Goal: Information Seeking & Learning: Learn about a topic

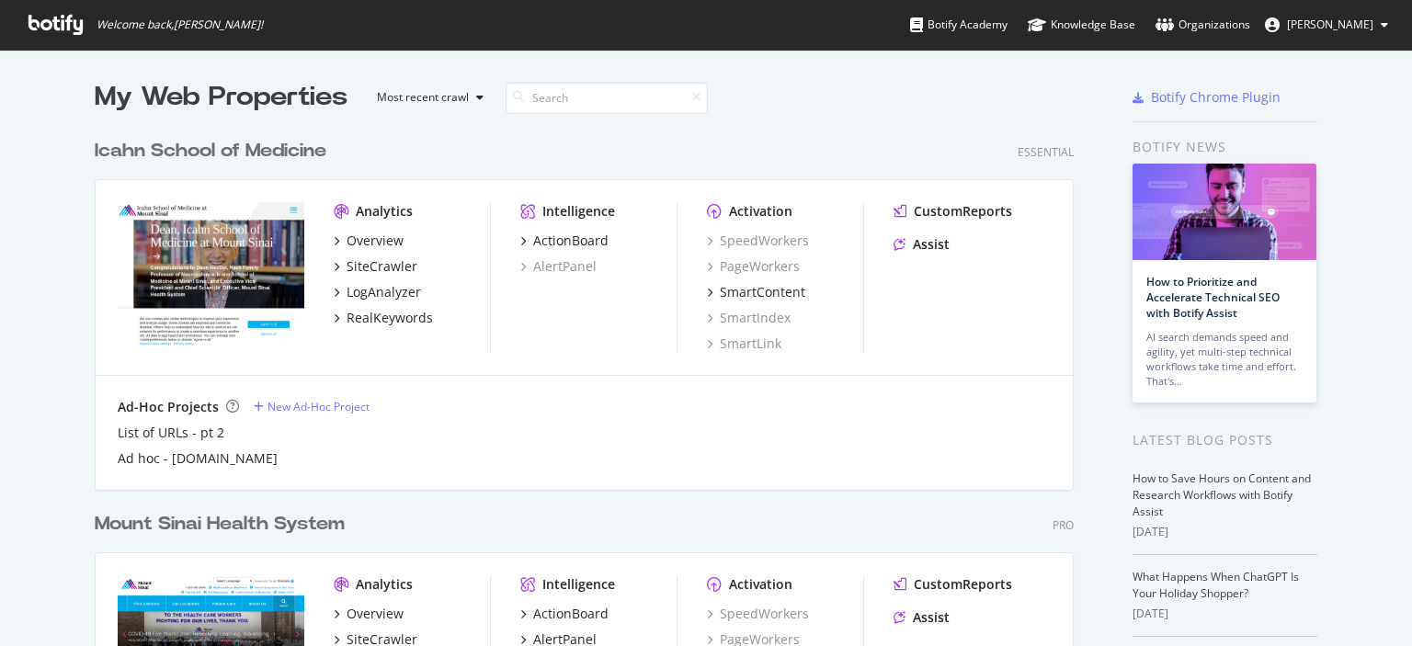
click at [862, 128] on div "Icahn School of Medicine Essential Analytics Overview SiteCrawler LogAnalyzer R…" at bounding box center [591, 302] width 993 height 373
drag, startPoint x: 1331, startPoint y: 396, endPoint x: 1411, endPoint y: 380, distance: 81.5
click at [1368, 385] on div "My Web Properties Most recent crawl Icahn School of Medicine Essential Analytic…" at bounding box center [706, 500] width 1412 height 901
click at [41, 445] on div "My Web Properties Most recent crawl Icahn School of Medicine Essential Analytic…" at bounding box center [706, 500] width 1412 height 901
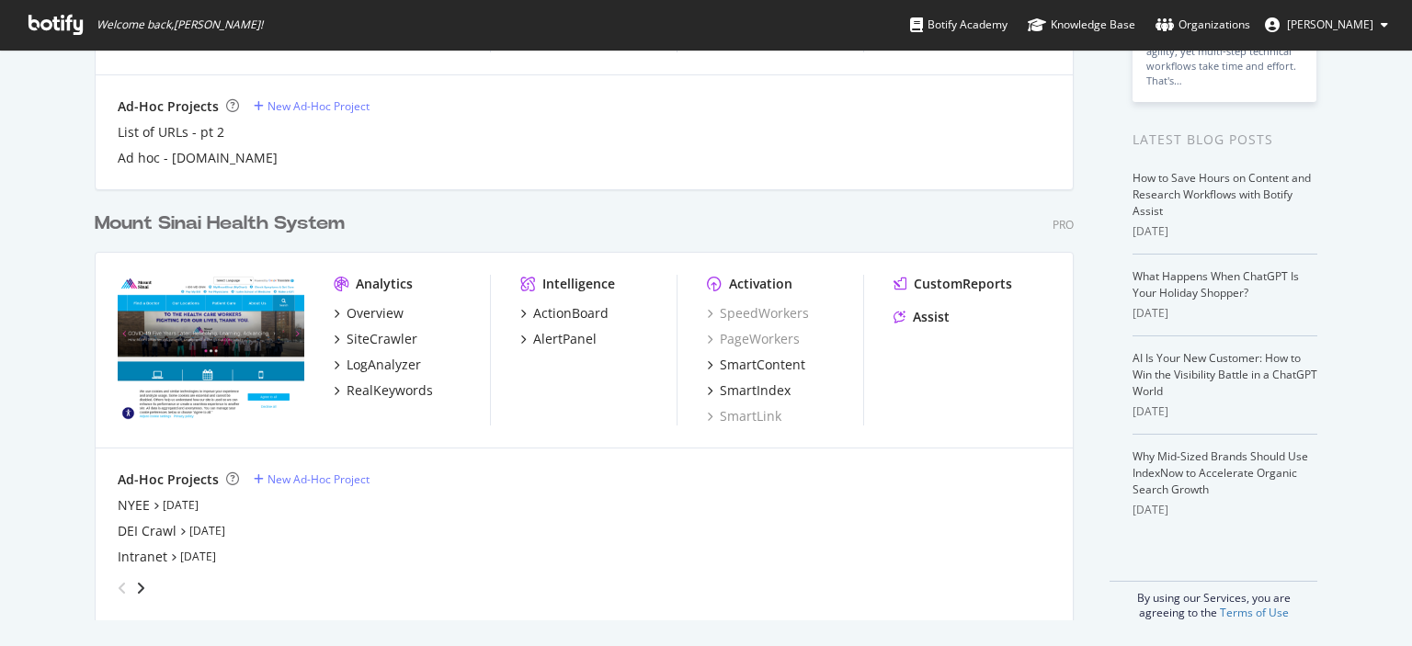
scroll to position [304, 0]
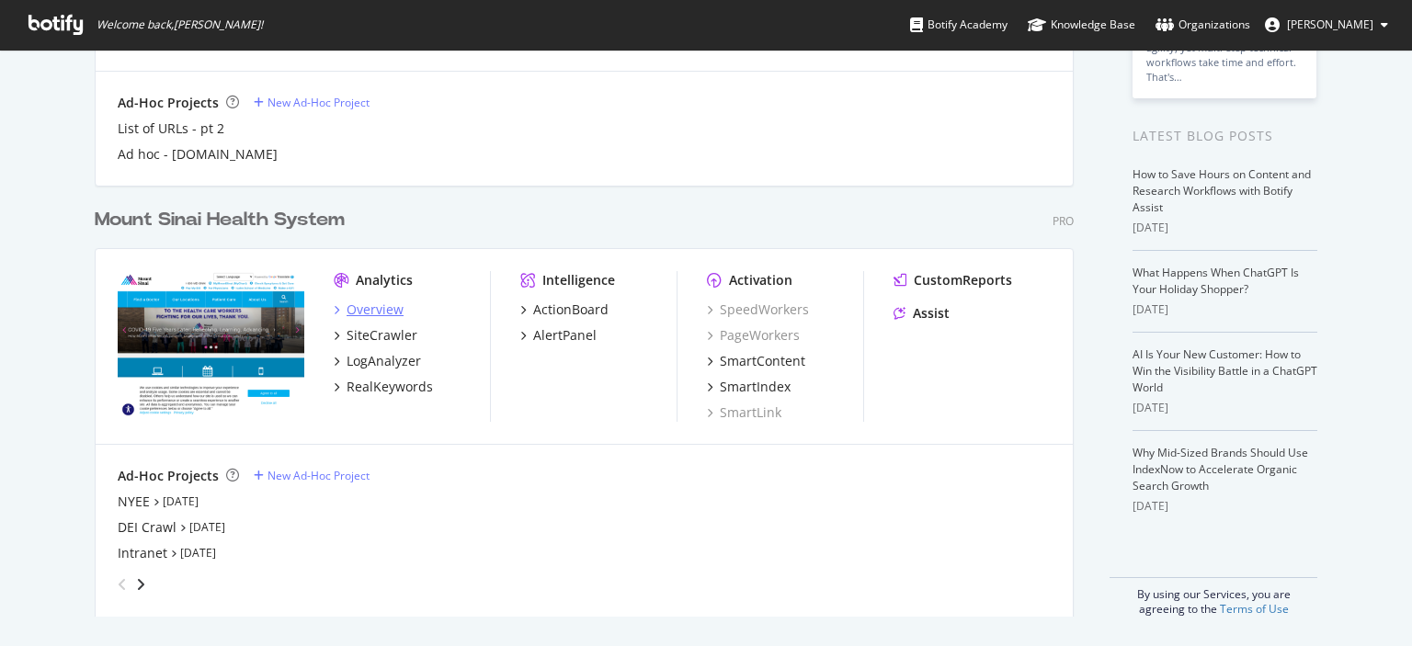
click at [358, 312] on div "Overview" at bounding box center [374, 310] width 57 height 18
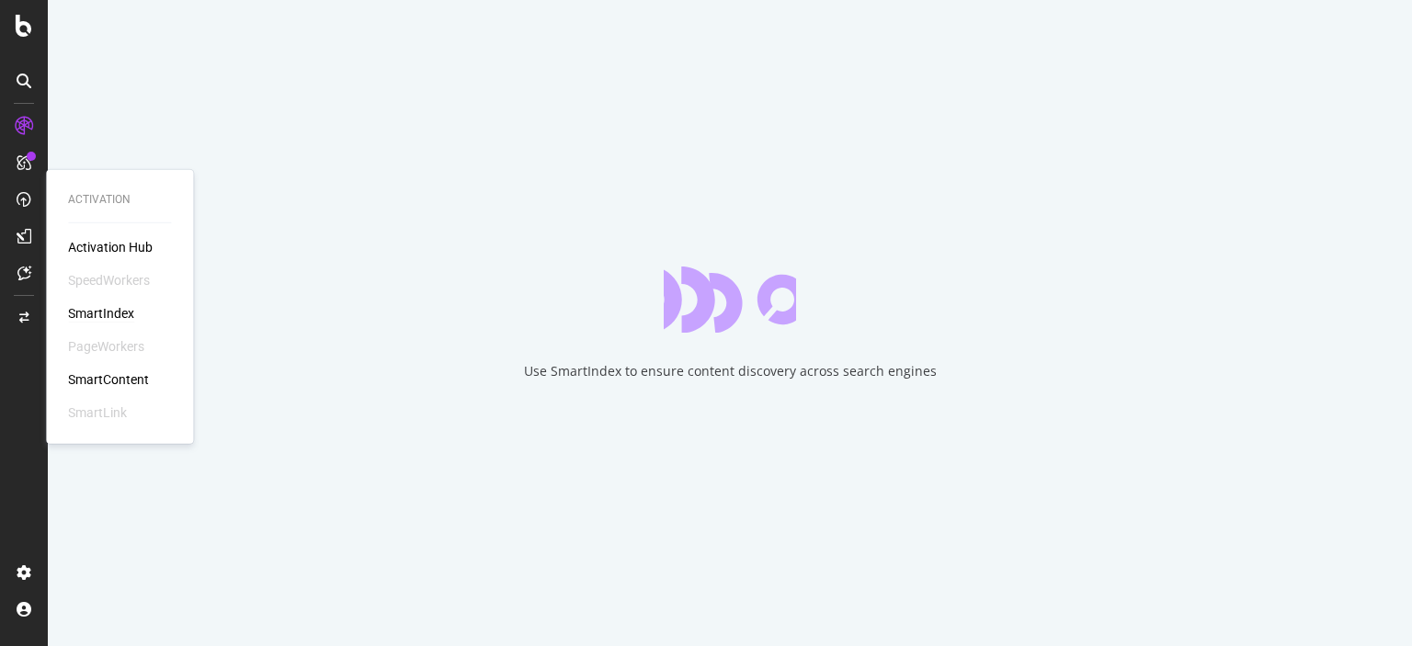
click at [104, 308] on div "SmartIndex" at bounding box center [101, 313] width 66 height 18
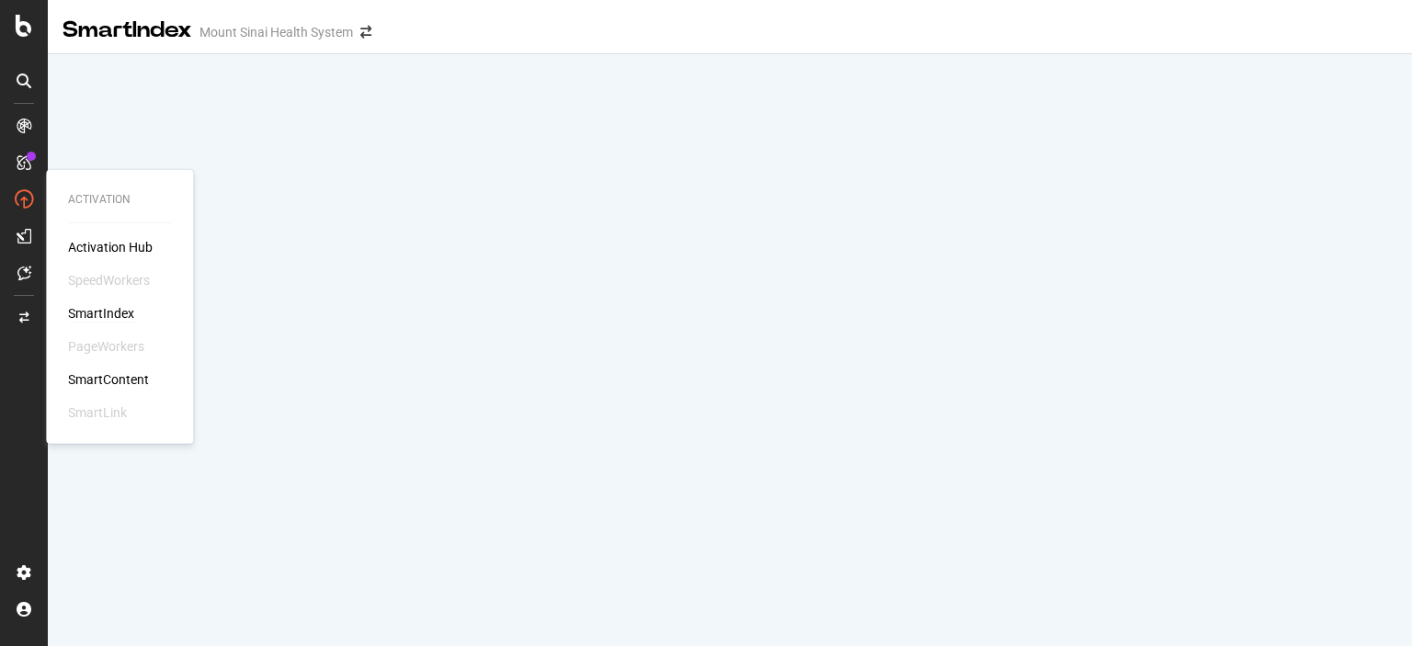
click at [110, 315] on div "SmartIndex" at bounding box center [101, 313] width 66 height 18
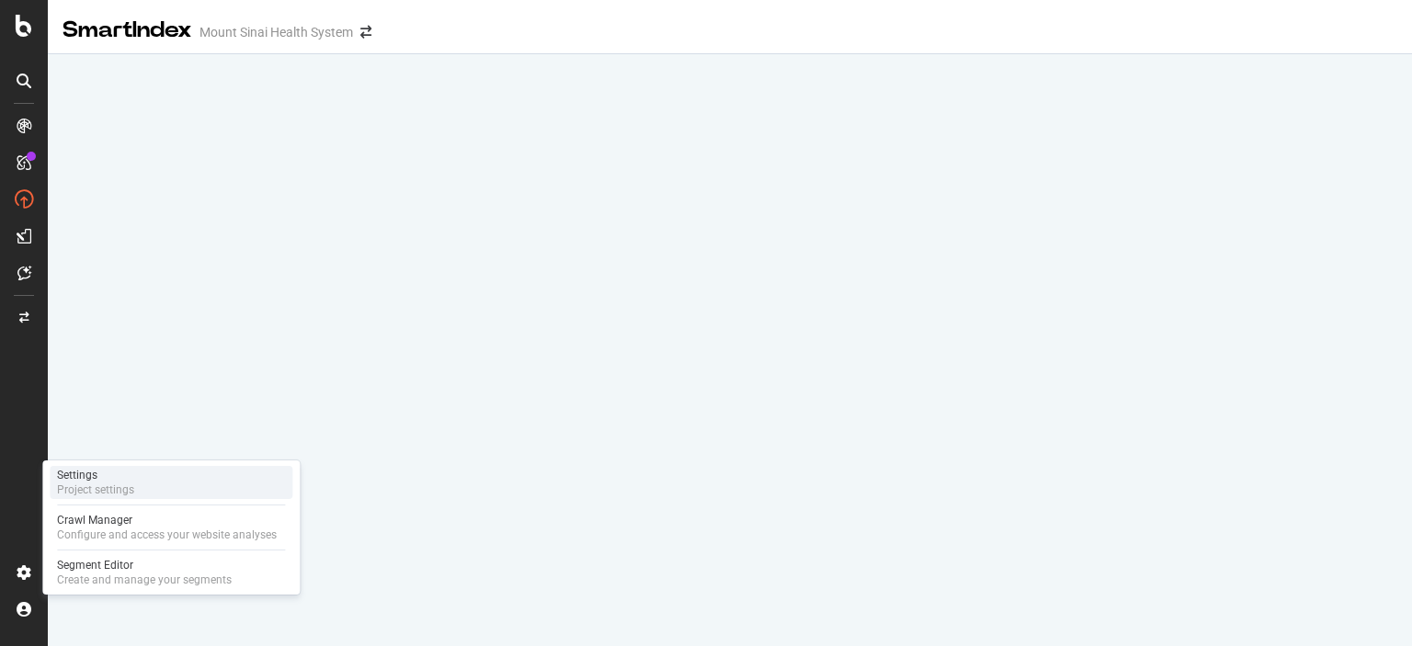
click at [169, 482] on div "Settings Project settings" at bounding box center [171, 482] width 243 height 33
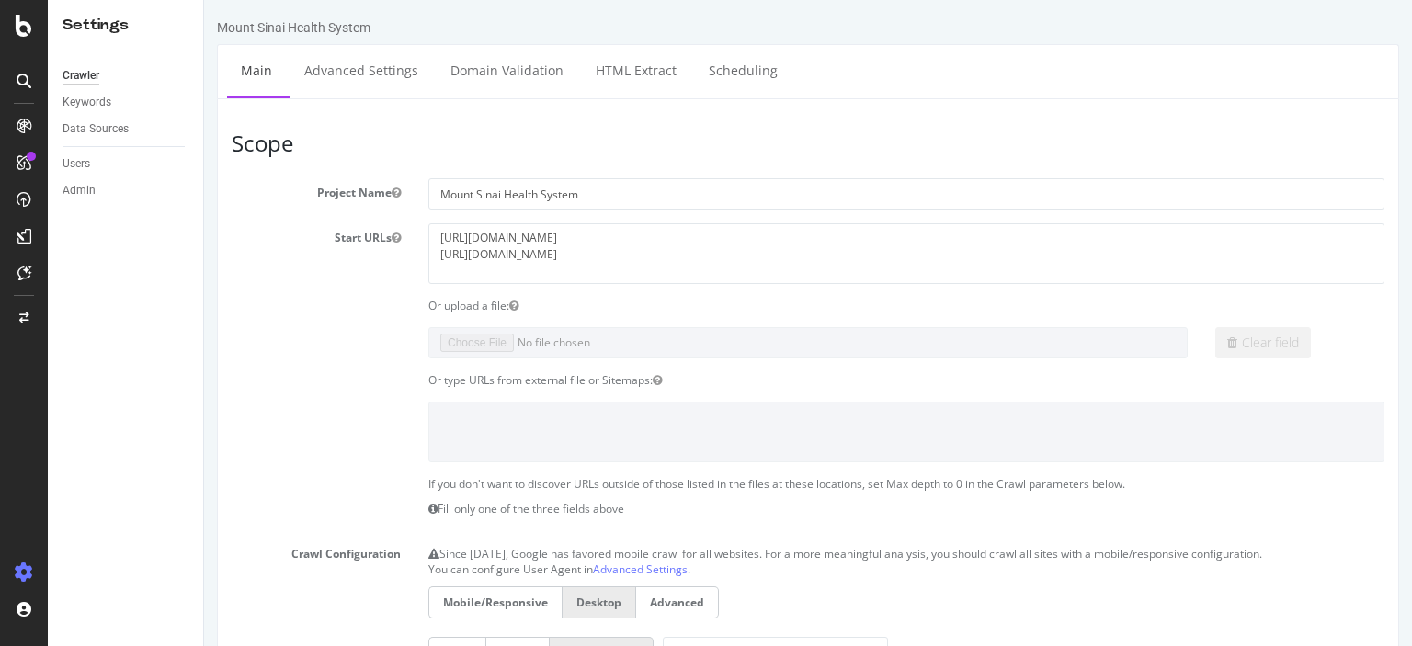
drag, startPoint x: 92, startPoint y: 418, endPoint x: 94, endPoint y: 407, distance: 11.2
click at [92, 418] on div "Crawler Keywords Data Sources Users Admin" at bounding box center [125, 348] width 155 height 595
click at [87, 306] on div "SmartIndex" at bounding box center [101, 313] width 66 height 18
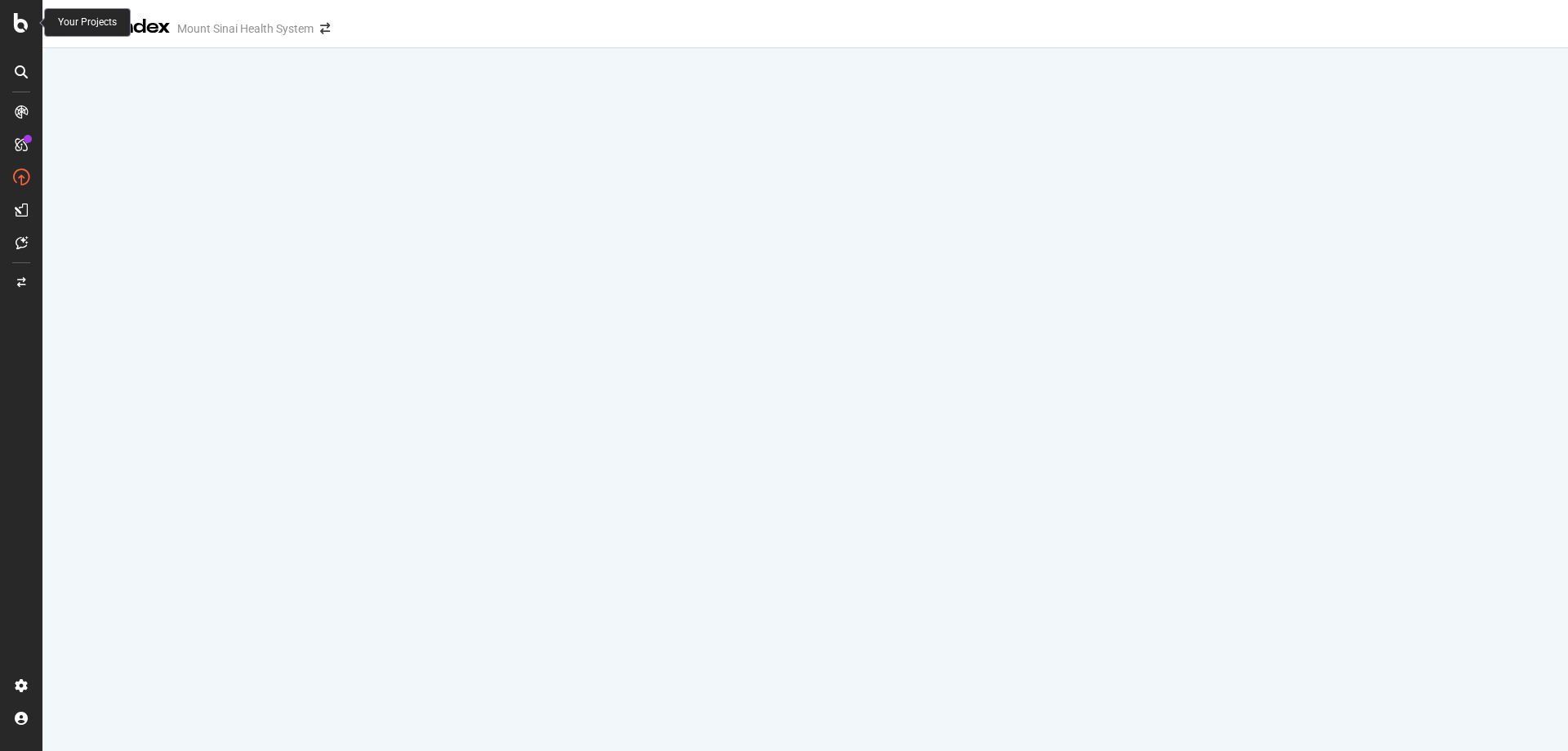
click at [11, 24] on div at bounding box center [21, 23] width 39 height 20
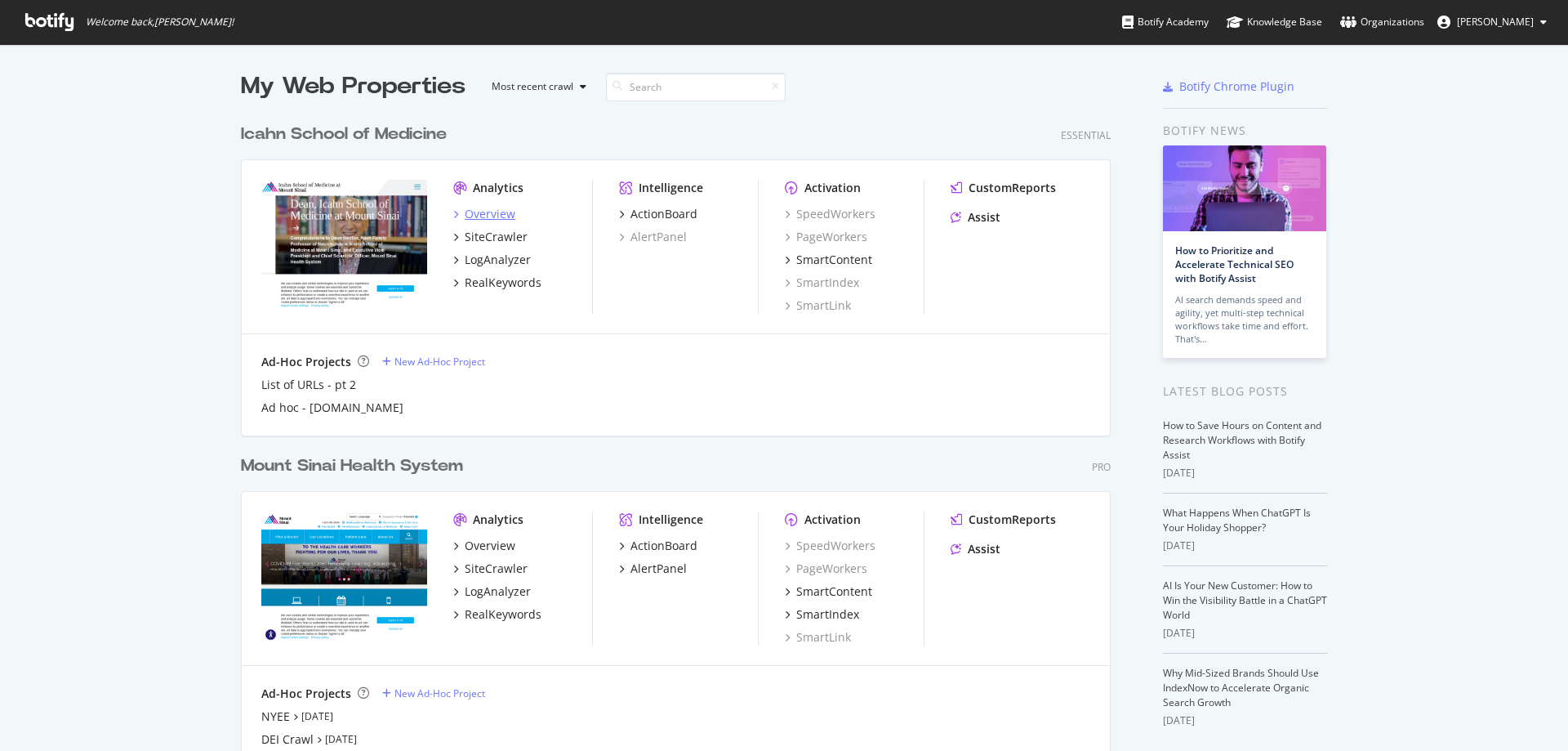
click at [485, 211] on div "Overview" at bounding box center [490, 214] width 51 height 16
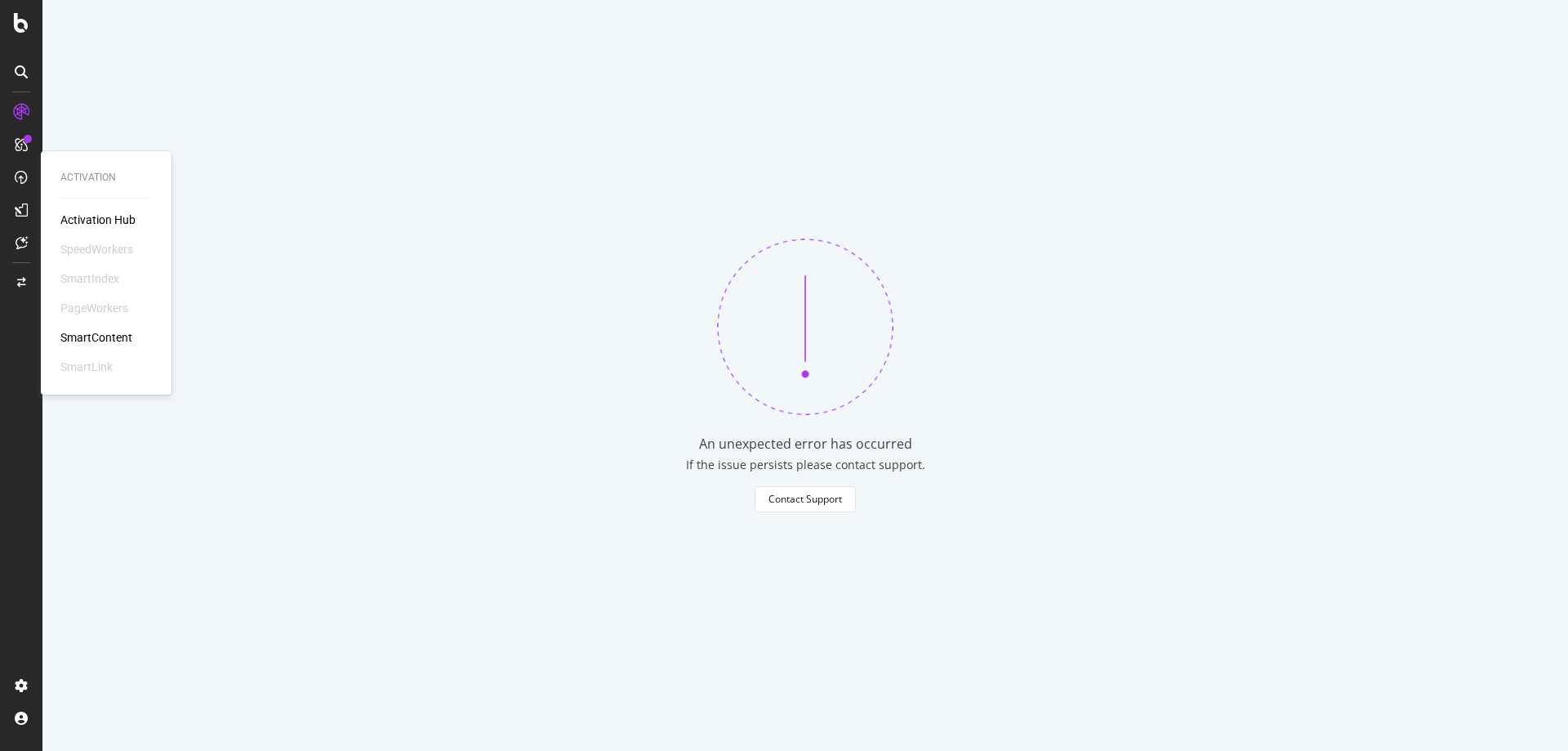
click at [104, 274] on div "SmartIndex" at bounding box center [90, 278] width 59 height 16
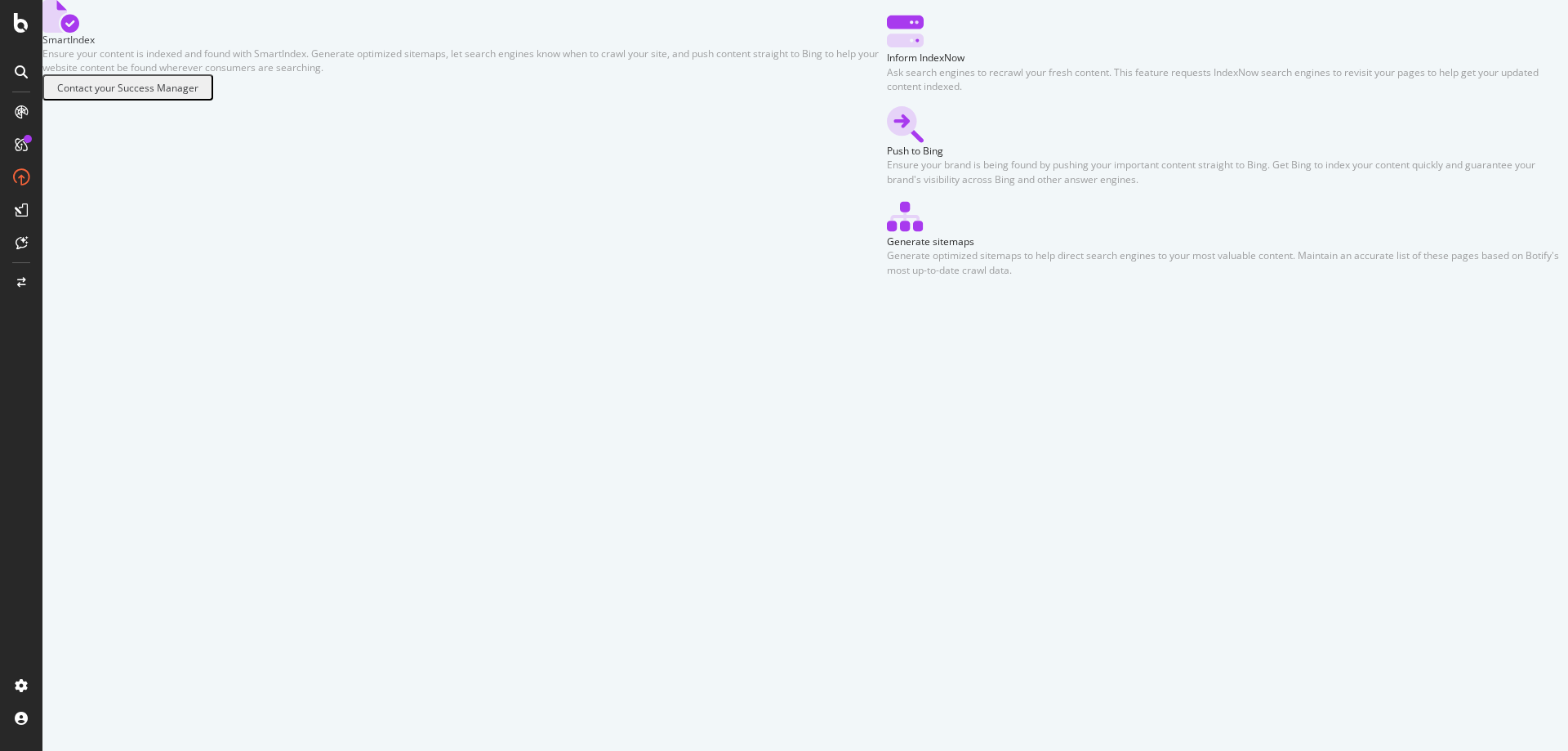
click at [423, 277] on div "SmartIndex Ensure your content is indexed and found with SmartIndex. Generate o…" at bounding box center [805, 139] width 1526 height 277
